Goal: Navigation & Orientation: Understand site structure

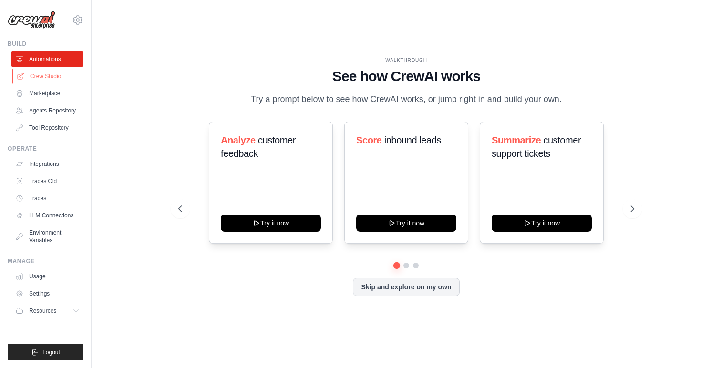
click at [45, 74] on link "Crew Studio" at bounding box center [48, 76] width 72 height 15
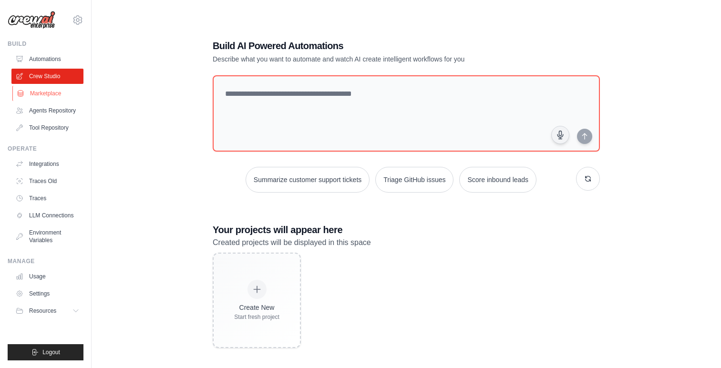
click at [49, 95] on link "Marketplace" at bounding box center [48, 93] width 72 height 15
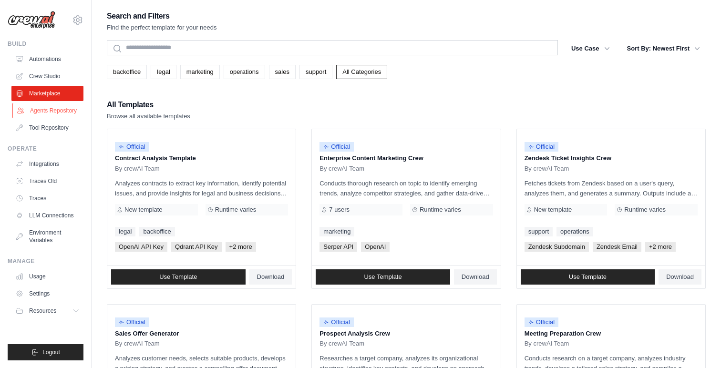
click at [50, 115] on link "Agents Repository" at bounding box center [48, 110] width 72 height 15
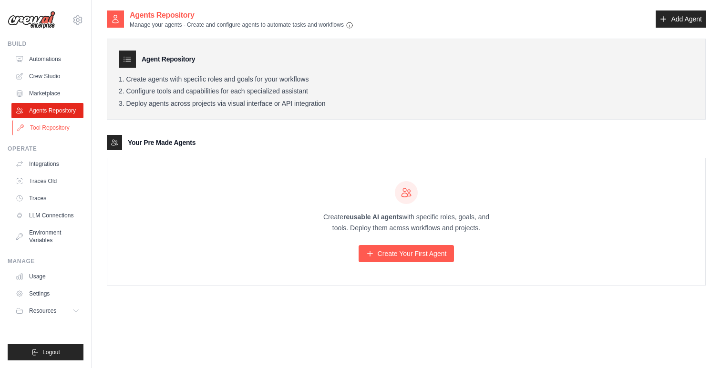
click at [51, 133] on link "Tool Repository" at bounding box center [48, 127] width 72 height 15
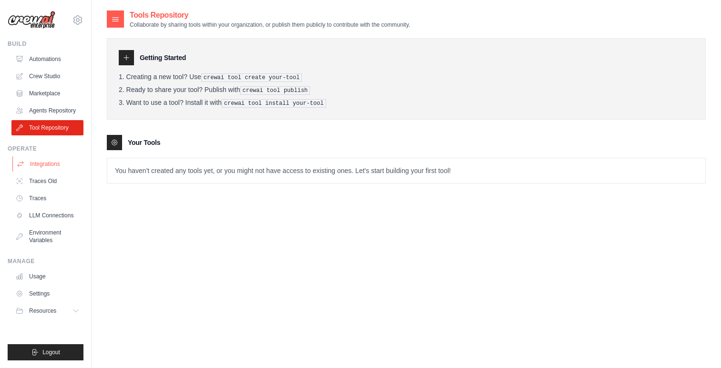
click at [39, 161] on link "Integrations" at bounding box center [48, 163] width 72 height 15
